Goal: Information Seeking & Learning: Check status

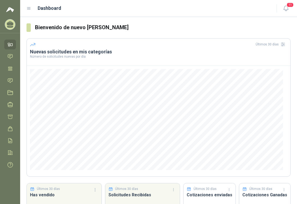
click at [12, 25] on icon at bounding box center [10, 23] width 7 height 5
click at [11, 45] on icon at bounding box center [12, 45] width 2 height 2
click at [10, 8] on img at bounding box center [10, 9] width 8 height 6
click at [10, 25] on icon at bounding box center [10, 23] width 7 height 5
click at [11, 42] on icon at bounding box center [10, 45] width 6 height 6
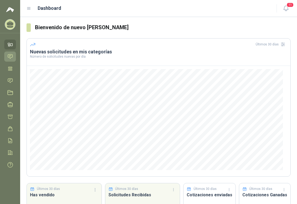
click at [11, 55] on icon at bounding box center [10, 57] width 6 height 6
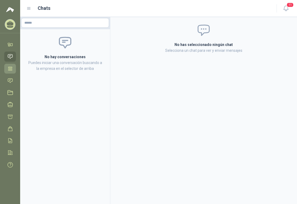
click at [11, 70] on icon at bounding box center [10, 68] width 4 height 3
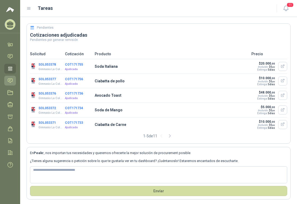
click at [11, 81] on icon at bounding box center [10, 81] width 6 height 6
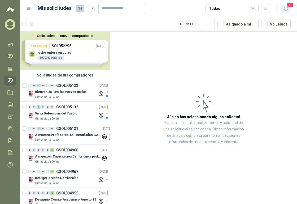
click at [286, 9] on icon "button" at bounding box center [286, 8] width 7 height 7
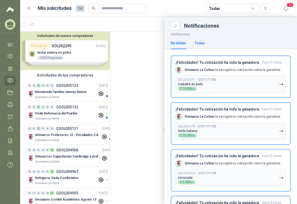
click at [200, 43] on div "Todas" at bounding box center [199, 43] width 10 height 6
click at [181, 44] on div "No leídas" at bounding box center [178, 43] width 15 height 6
click at [227, 86] on button "SOL053377 → COT171756 Ciabatta de pollo $ 10.000 ,00" at bounding box center [231, 84] width 110 height 18
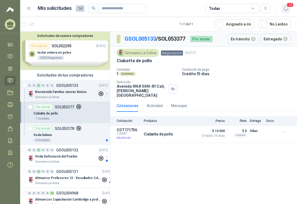
click at [287, 8] on icon "button" at bounding box center [286, 8] width 7 height 7
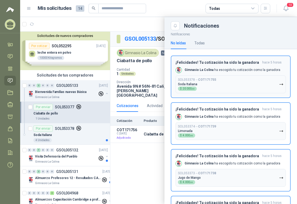
click at [228, 85] on button "SOL053378 → COT171755 Soda Italiana $ 20.000 ,00" at bounding box center [231, 84] width 110 height 18
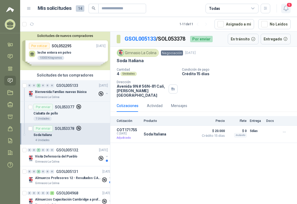
click at [286, 7] on icon "button" at bounding box center [286, 8] width 7 height 7
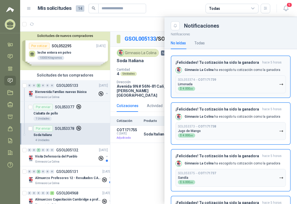
click at [246, 77] on button "SOL053374 → COT171739 Limonada $ 4.000 ,00" at bounding box center [231, 84] width 110 height 18
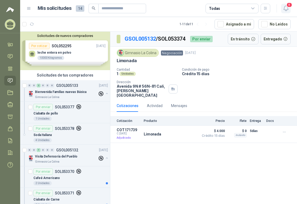
click at [287, 9] on icon "button" at bounding box center [286, 8] width 7 height 7
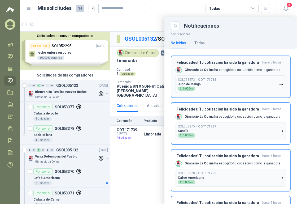
click at [249, 70] on p "Gimnasio La Colina ha escogido tu cotización como la ganadora" at bounding box center [233, 70] width 96 height 5
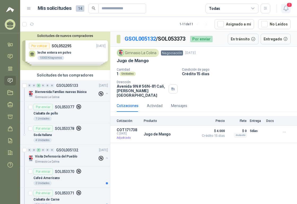
click at [286, 10] on icon "button" at bounding box center [286, 8] width 5 height 5
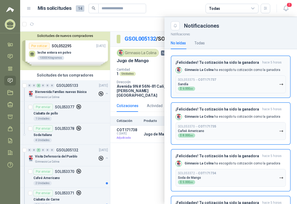
click at [240, 62] on h3 "¡Felicidades! Tu cotización ha sido la ganadora" at bounding box center [218, 62] width 85 height 5
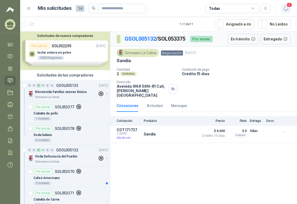
click at [287, 6] on span "6" at bounding box center [290, 4] width 6 height 5
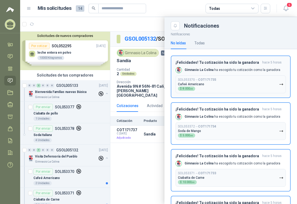
click at [246, 62] on h3 "¡Felicidades! Tu cotización ha sido la ganadora" at bounding box center [218, 62] width 85 height 5
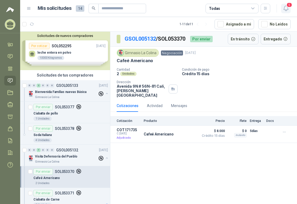
click at [287, 9] on icon "button" at bounding box center [286, 8] width 7 height 7
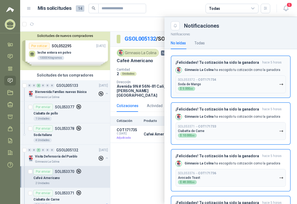
click at [250, 63] on h3 "¡Felicidades! Tu cotización ha sido la ganadora" at bounding box center [218, 62] width 85 height 5
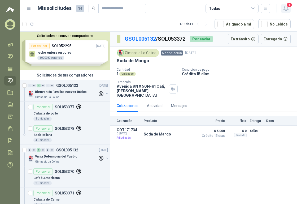
click at [287, 8] on icon "button" at bounding box center [286, 8] width 7 height 7
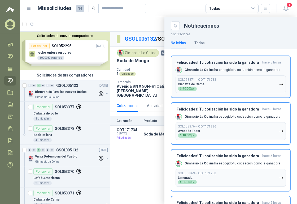
click at [233, 71] on p "Gimnasio La Colina ha escogido tu cotización como la ganadora" at bounding box center [233, 70] width 96 height 5
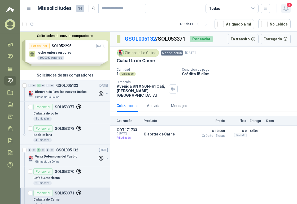
click at [286, 8] on icon "button" at bounding box center [286, 8] width 7 height 7
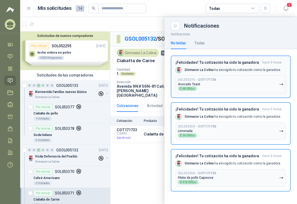
click at [222, 70] on p "Gimnasio La Colina ha escogido tu cotización como la ganadora" at bounding box center [233, 70] width 96 height 5
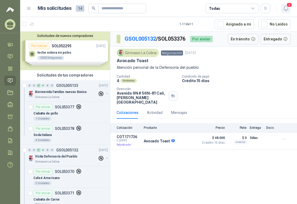
click at [287, 7] on icon "button" at bounding box center [286, 8] width 7 height 7
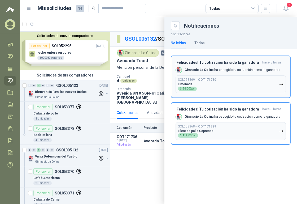
click at [237, 66] on div "¡Felicidades! Tu cotización ha sido la ganadora hace 5 horas Gimnasio La Colina…" at bounding box center [231, 76] width 110 height 33
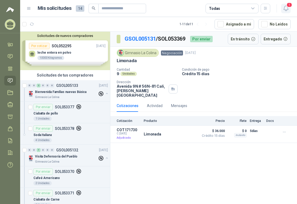
click at [287, 9] on icon "button" at bounding box center [286, 8] width 7 height 7
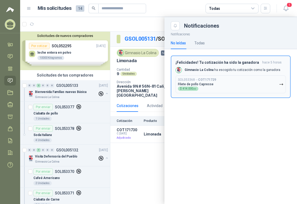
click at [231, 65] on div "¡Felicidades! Tu cotización ha sido la ganadora hace 5 horas Gimnasio La Colina…" at bounding box center [231, 76] width 110 height 33
